Goal: Task Accomplishment & Management: Manage account settings

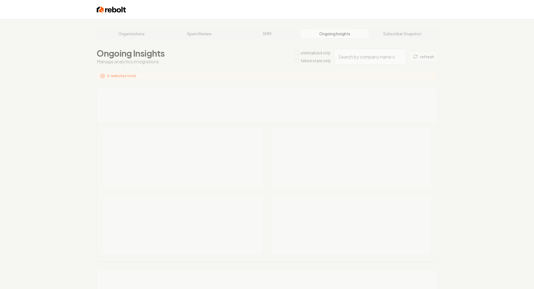
type input "6b6fa3b8-d51f-4ee8-95aa-16f5b401774a"
type input "1e5d7f87-952b-4b3c-bb66-942f93c0877c"
type input "6b6fa3b8-d51f-4ee8-95aa-16f5b401774a"
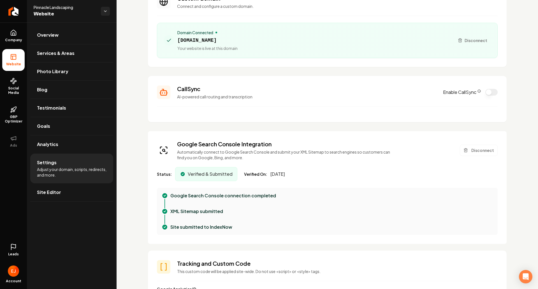
scroll to position [56, 0]
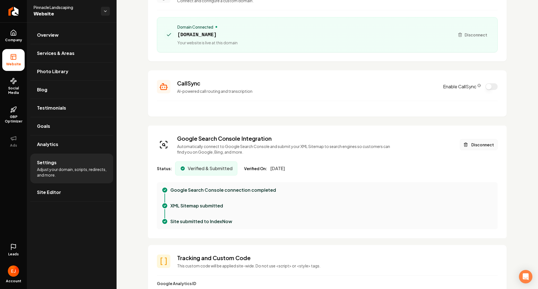
click at [476, 146] on button "Disconnect" at bounding box center [479, 144] width 38 height 11
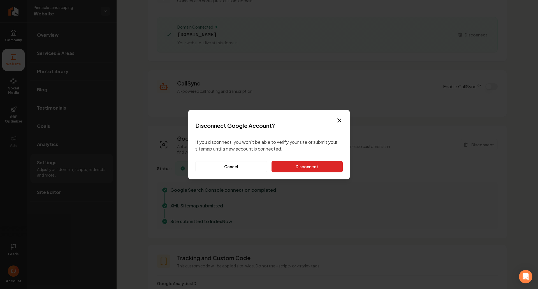
click at [298, 169] on button "Disconnect" at bounding box center [306, 166] width 71 height 11
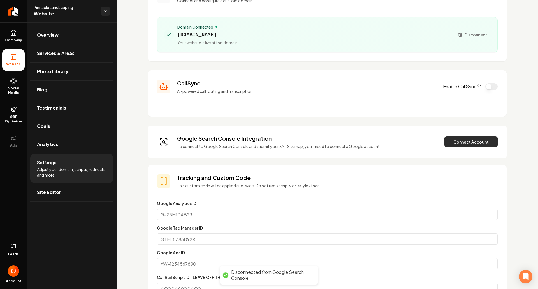
click at [451, 141] on button "Connect Account" at bounding box center [470, 141] width 53 height 11
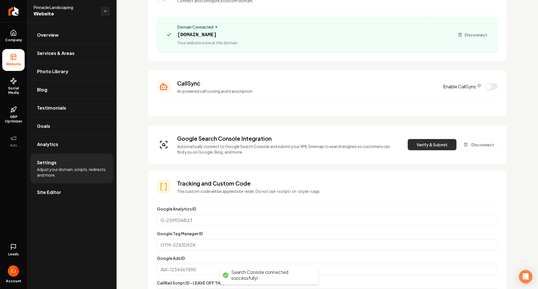
click at [427, 142] on button "Verify & Submit" at bounding box center [431, 144] width 49 height 11
